Goal: Book appointment/travel/reservation

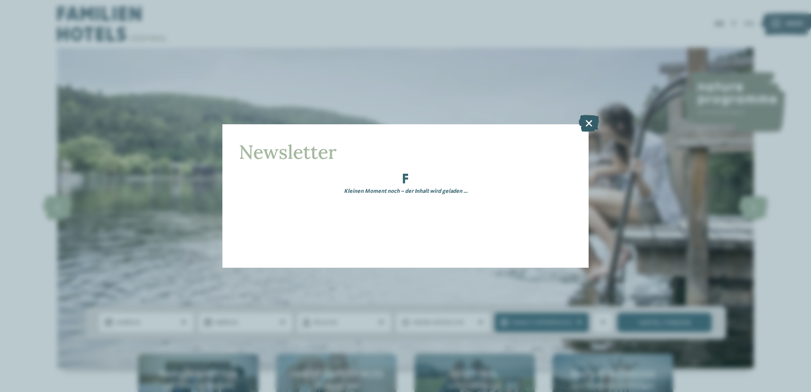
click at [582, 122] on icon at bounding box center [588, 123] width 21 height 17
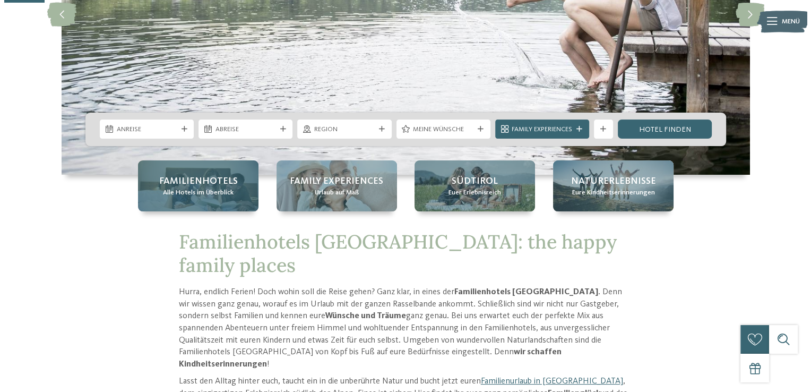
scroll to position [212, 0]
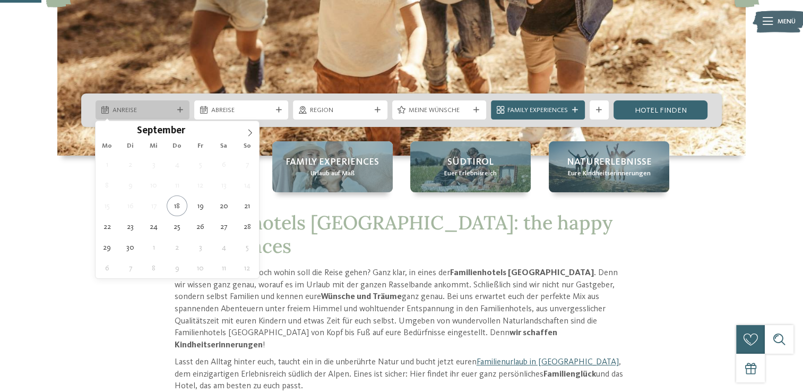
click at [151, 107] on span "Anreise" at bounding box center [142, 111] width 60 height 10
click at [249, 133] on icon at bounding box center [249, 132] width 7 height 7
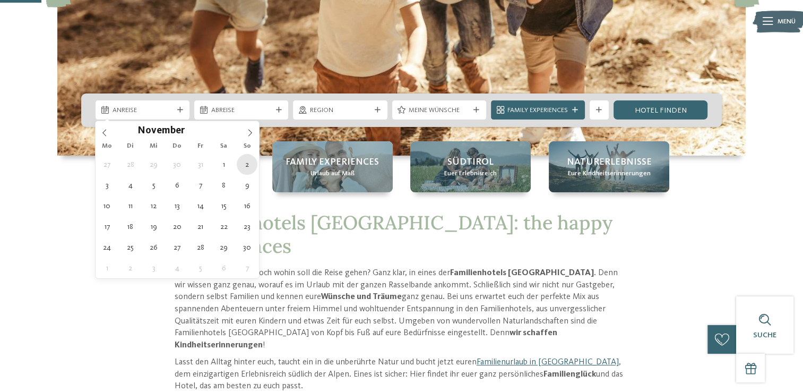
type div "02.11.2025"
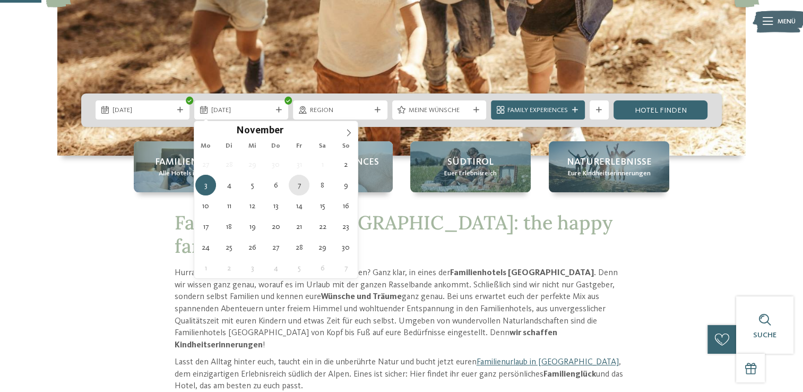
type div "07.11.2025"
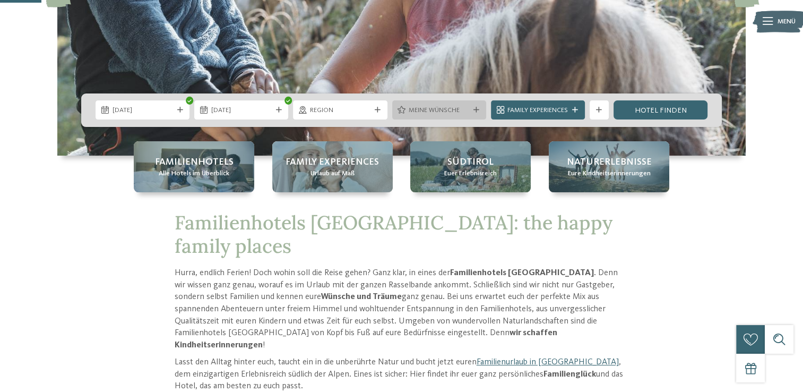
click at [465, 110] on span "Meine Wünsche" at bounding box center [439, 111] width 60 height 10
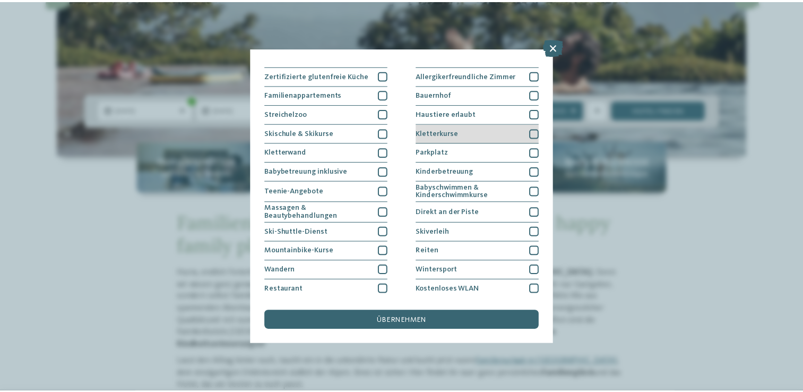
scroll to position [108, 0]
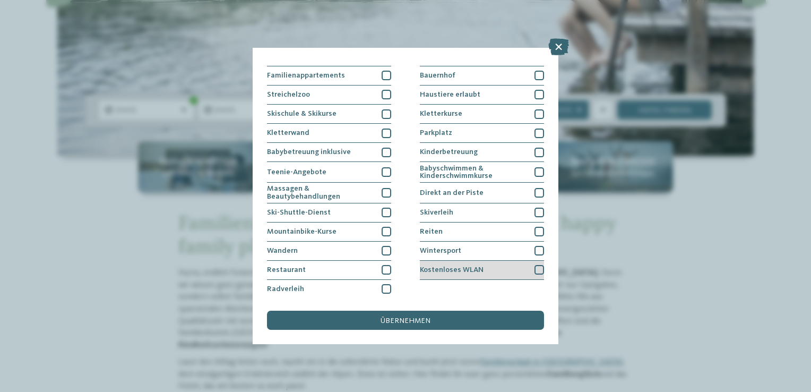
click at [534, 265] on div at bounding box center [539, 270] width 10 height 10
click at [557, 46] on icon at bounding box center [558, 46] width 21 height 17
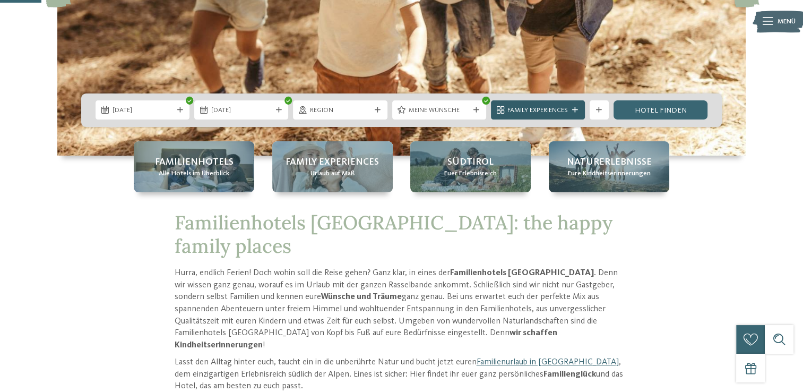
click at [565, 113] on span "Family Experiences" at bounding box center [537, 111] width 60 height 10
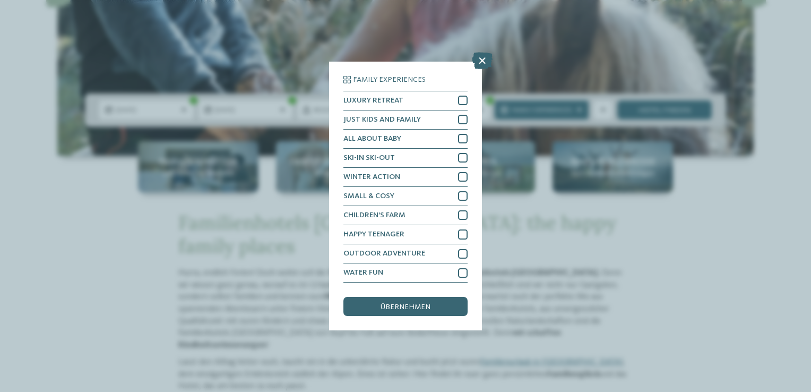
click at [754, 285] on div "Family Experiences LUXURY RETREAT JUST KIDS AND FAMILY" at bounding box center [405, 196] width 811 height 392
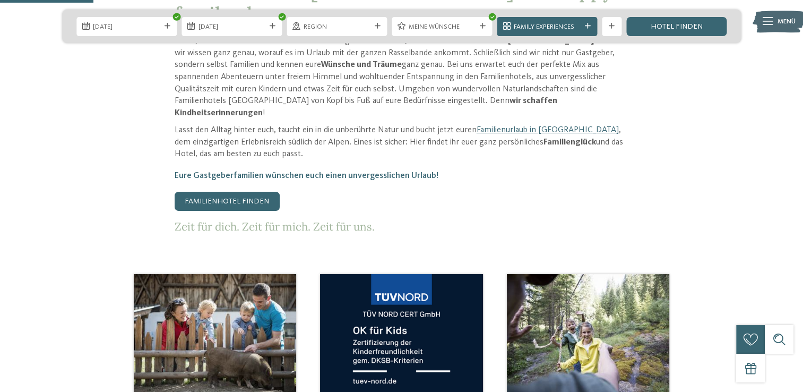
scroll to position [531, 0]
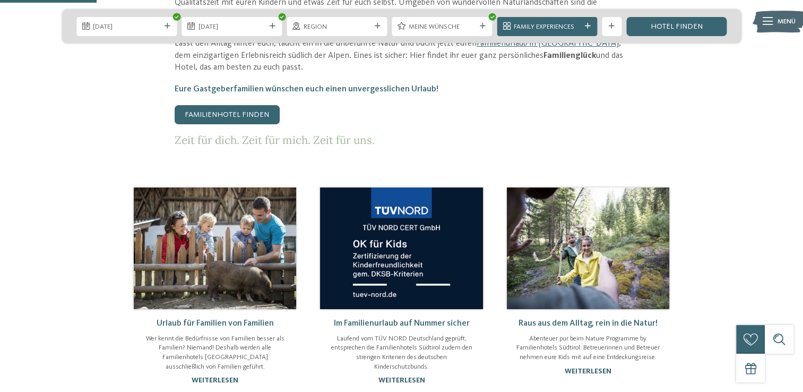
drag, startPoint x: 252, startPoint y: 80, endPoint x: 280, endPoint y: 94, distance: 31.6
click at [252, 105] on link "Familienhotel finden" at bounding box center [227, 114] width 105 height 19
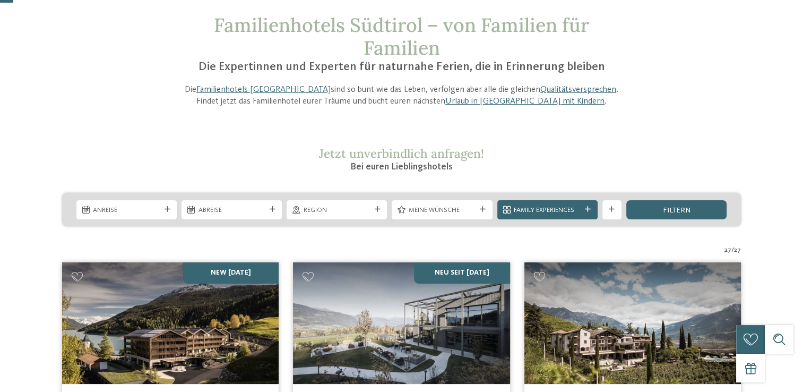
click at [607, 207] on div at bounding box center [612, 209] width 10 height 6
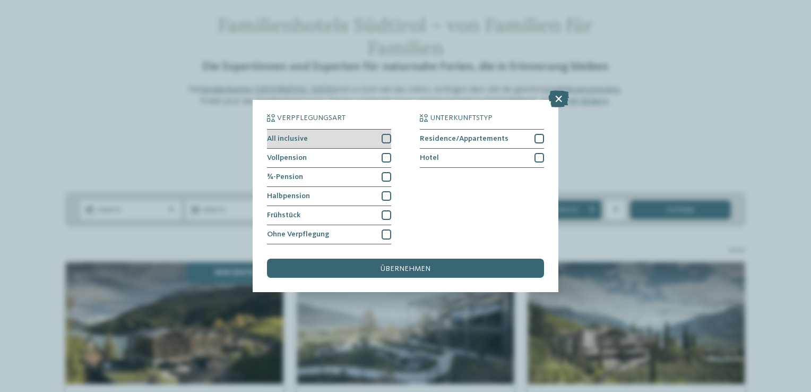
click at [385, 139] on div at bounding box center [387, 139] width 10 height 10
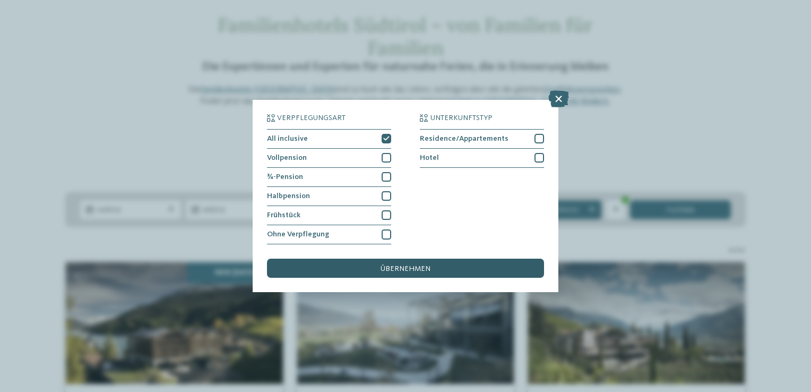
click at [427, 266] on span "übernehmen" at bounding box center [405, 268] width 50 height 7
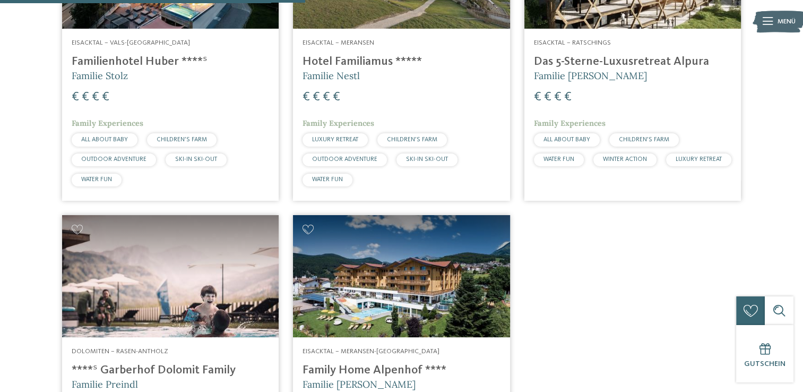
scroll to position [360, 0]
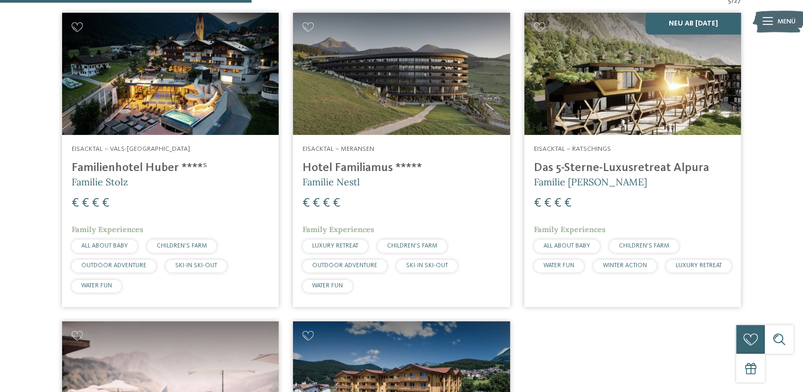
click at [150, 169] on h4 "Familienhotel Huber ****ˢ" at bounding box center [170, 168] width 197 height 14
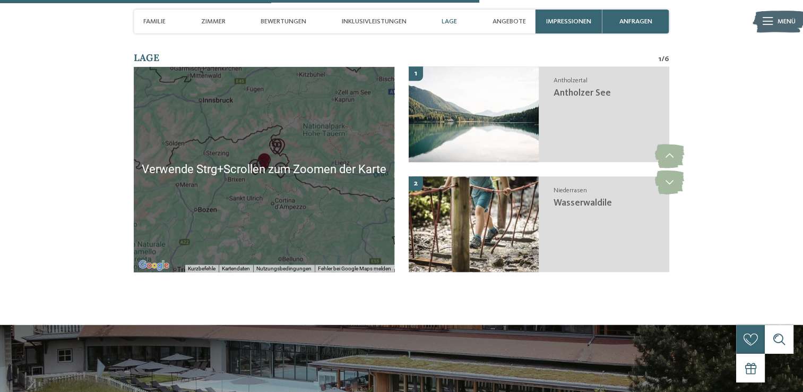
scroll to position [2388, 0]
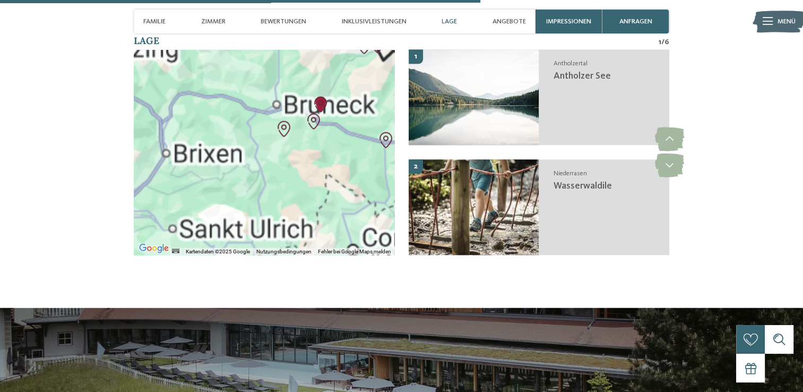
drag, startPoint x: 242, startPoint y: 153, endPoint x: 140, endPoint y: 171, distance: 103.5
click at [159, 160] on div at bounding box center [264, 152] width 261 height 205
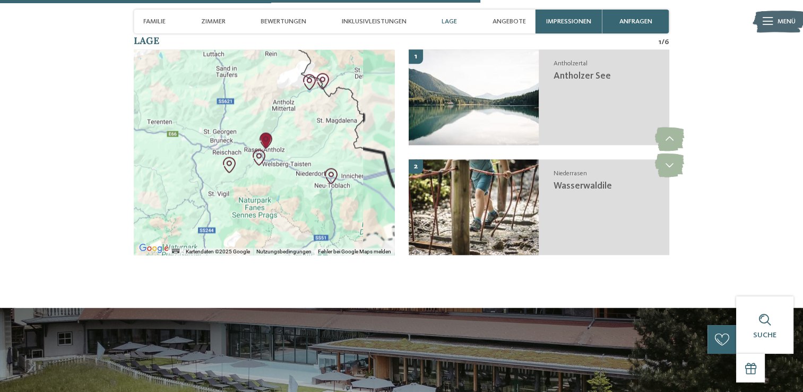
drag, startPoint x: 205, startPoint y: 152, endPoint x: 194, endPoint y: 183, distance: 33.4
click at [194, 183] on div at bounding box center [264, 152] width 261 height 205
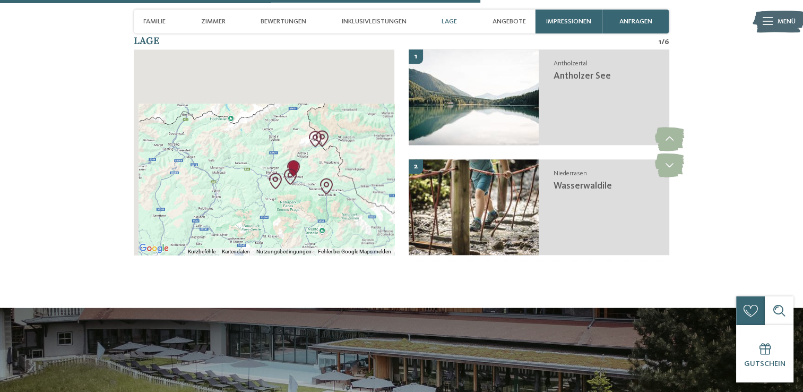
drag, startPoint x: 187, startPoint y: 153, endPoint x: 260, endPoint y: 171, distance: 75.3
click at [260, 171] on div at bounding box center [264, 152] width 261 height 205
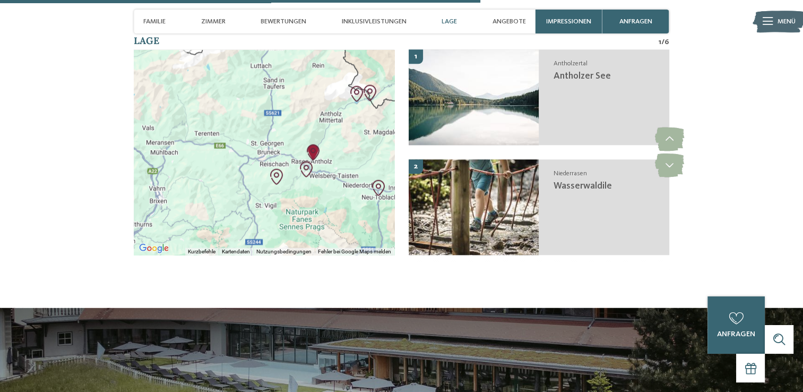
drag, startPoint x: 287, startPoint y: 190, endPoint x: 223, endPoint y: 181, distance: 64.8
click at [223, 181] on div at bounding box center [264, 152] width 261 height 205
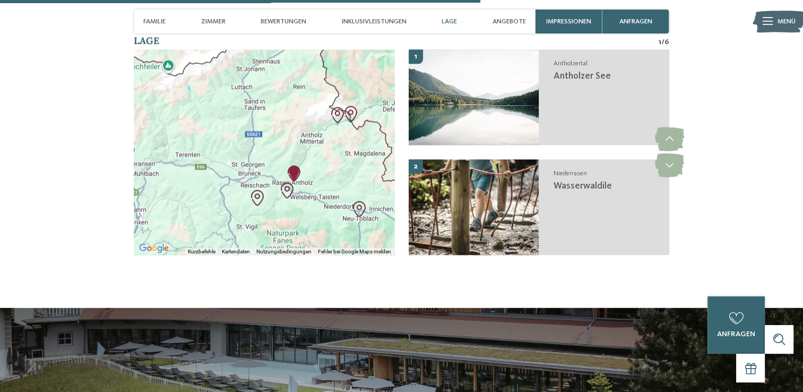
drag, startPoint x: 282, startPoint y: 184, endPoint x: 265, endPoint y: 217, distance: 37.5
click at [265, 217] on div at bounding box center [264, 152] width 261 height 205
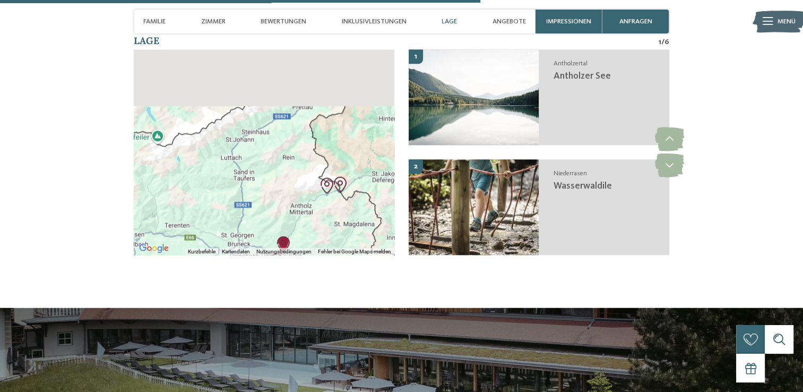
drag, startPoint x: 264, startPoint y: 145, endPoint x: 257, endPoint y: 198, distance: 54.1
click at [257, 198] on div at bounding box center [264, 152] width 261 height 205
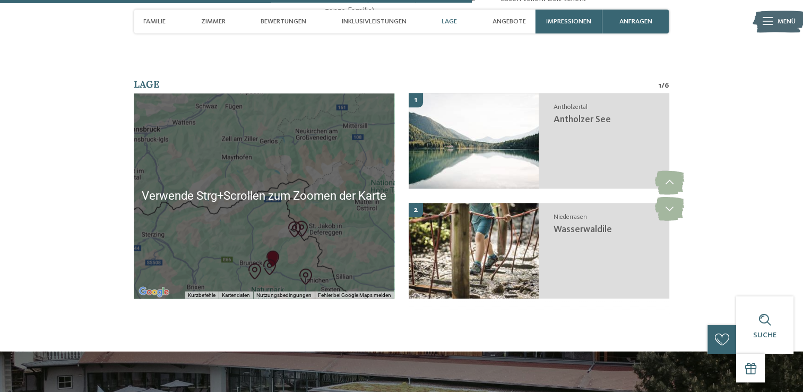
scroll to position [2335, 0]
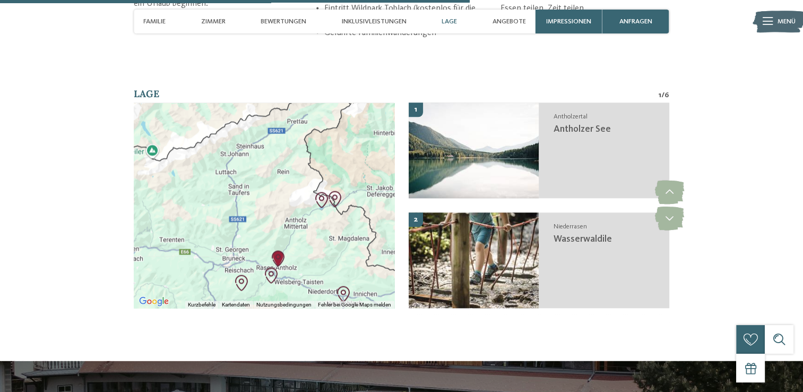
drag, startPoint x: 273, startPoint y: 225, endPoint x: 274, endPoint y: 167, distance: 57.9
click at [274, 168] on div at bounding box center [264, 205] width 261 height 205
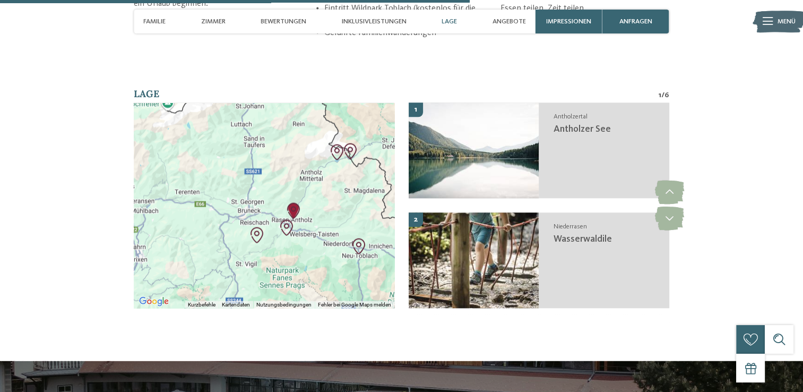
drag, startPoint x: 266, startPoint y: 209, endPoint x: 282, endPoint y: 169, distance: 42.9
click at [281, 170] on div at bounding box center [264, 205] width 261 height 205
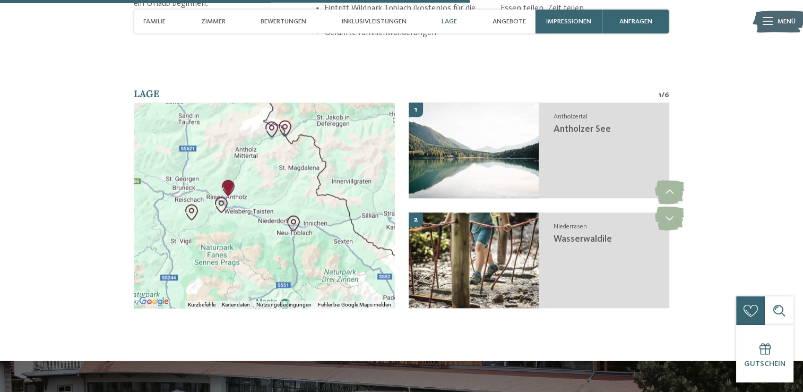
drag, startPoint x: 280, startPoint y: 229, endPoint x: 215, endPoint y: 217, distance: 65.5
click at [215, 217] on div at bounding box center [264, 205] width 261 height 205
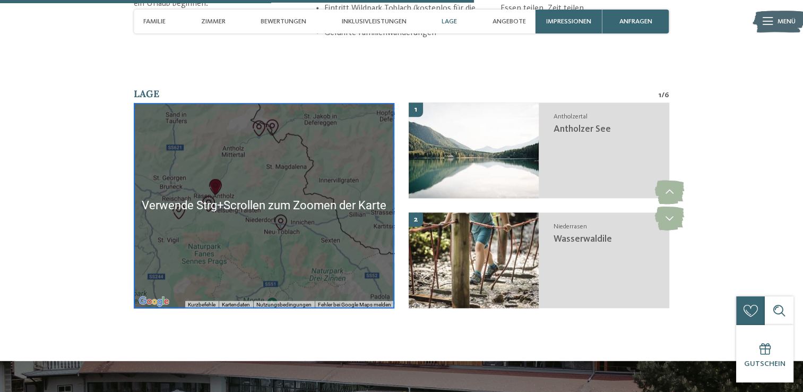
scroll to position [2388, 0]
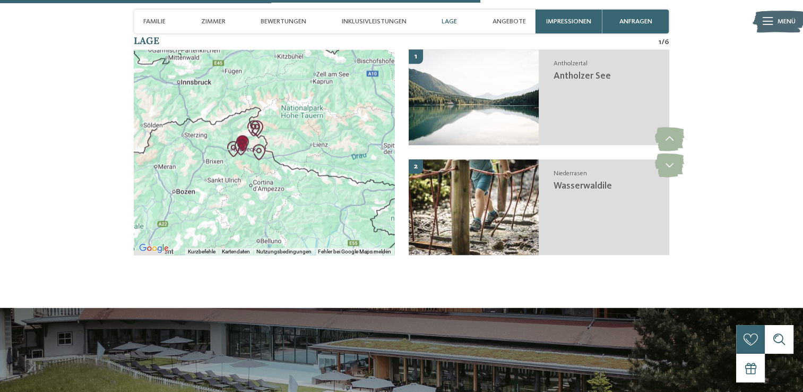
drag, startPoint x: 241, startPoint y: 211, endPoint x: 255, endPoint y: 168, distance: 45.5
click at [255, 168] on div at bounding box center [264, 152] width 261 height 205
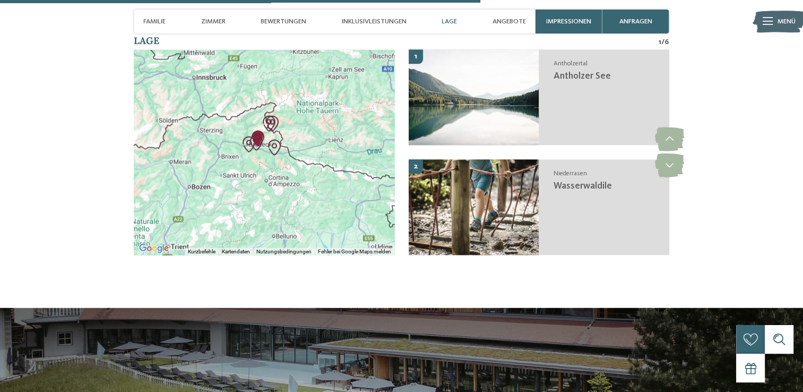
drag, startPoint x: 257, startPoint y: 171, endPoint x: 275, endPoint y: 177, distance: 19.1
click at [275, 177] on div at bounding box center [264, 152] width 261 height 205
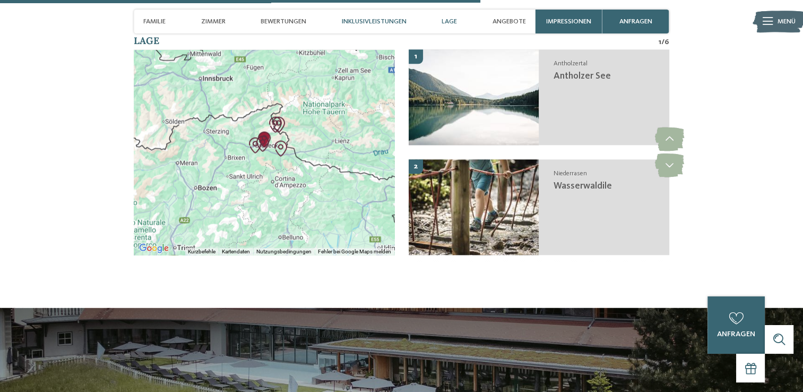
click at [374, 20] on span "Inklusivleistungen" at bounding box center [374, 22] width 65 height 8
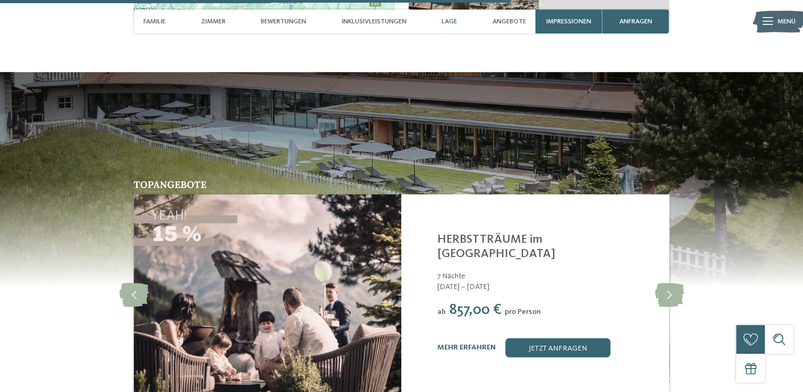
scroll to position [2539, 0]
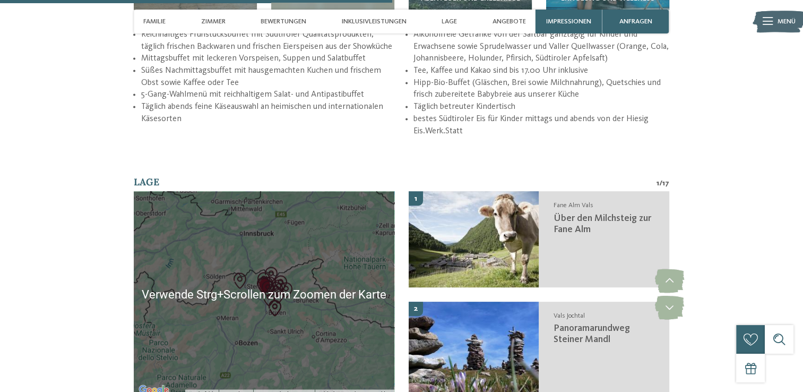
scroll to position [1698, 0]
